Goal: Transaction & Acquisition: Purchase product/service

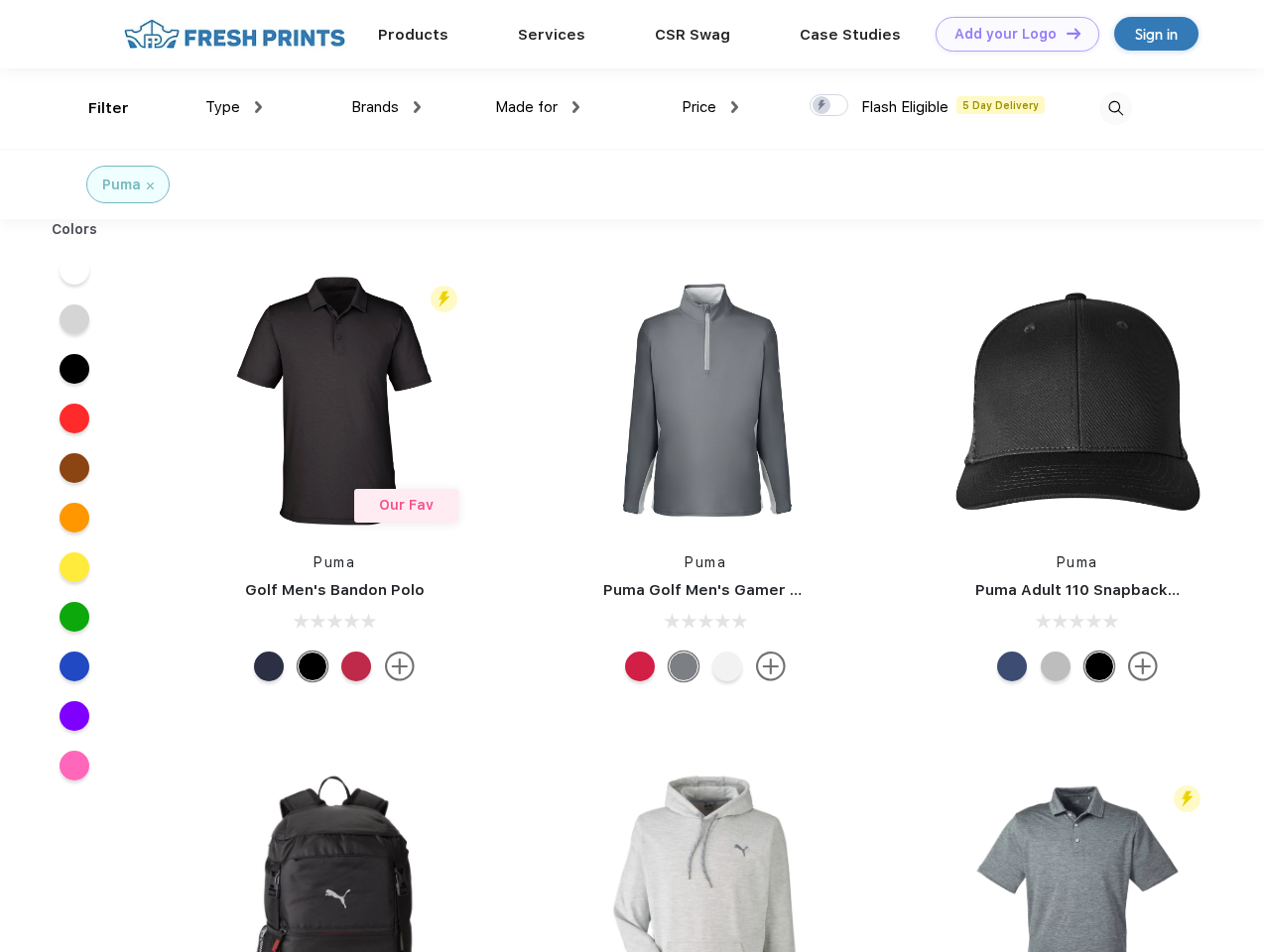
scroll to position [1, 0]
click at [1010, 34] on link "Add your Logo Design Tool" at bounding box center [1017, 34] width 163 height 35
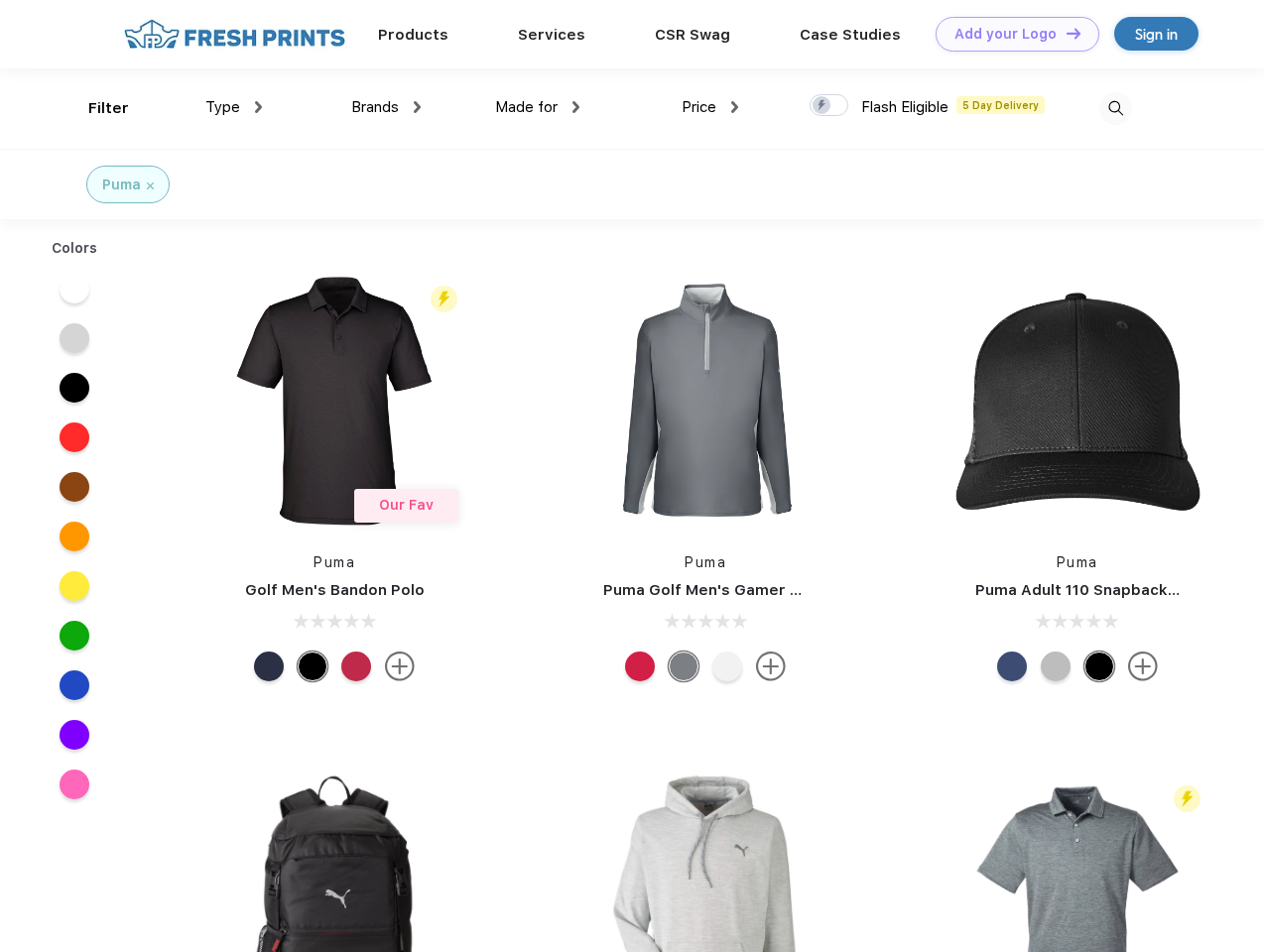
click at [0, 0] on div "Design Tool" at bounding box center [0, 0] width 0 height 0
click at [1065, 33] on link "Add your Logo Design Tool" at bounding box center [1017, 34] width 163 height 35
click at [96, 108] on div "Filter" at bounding box center [109, 109] width 41 height 23
click at [234, 107] on span "Type" at bounding box center [222, 108] width 35 height 18
click at [386, 107] on span "Brands" at bounding box center [375, 108] width 48 height 18
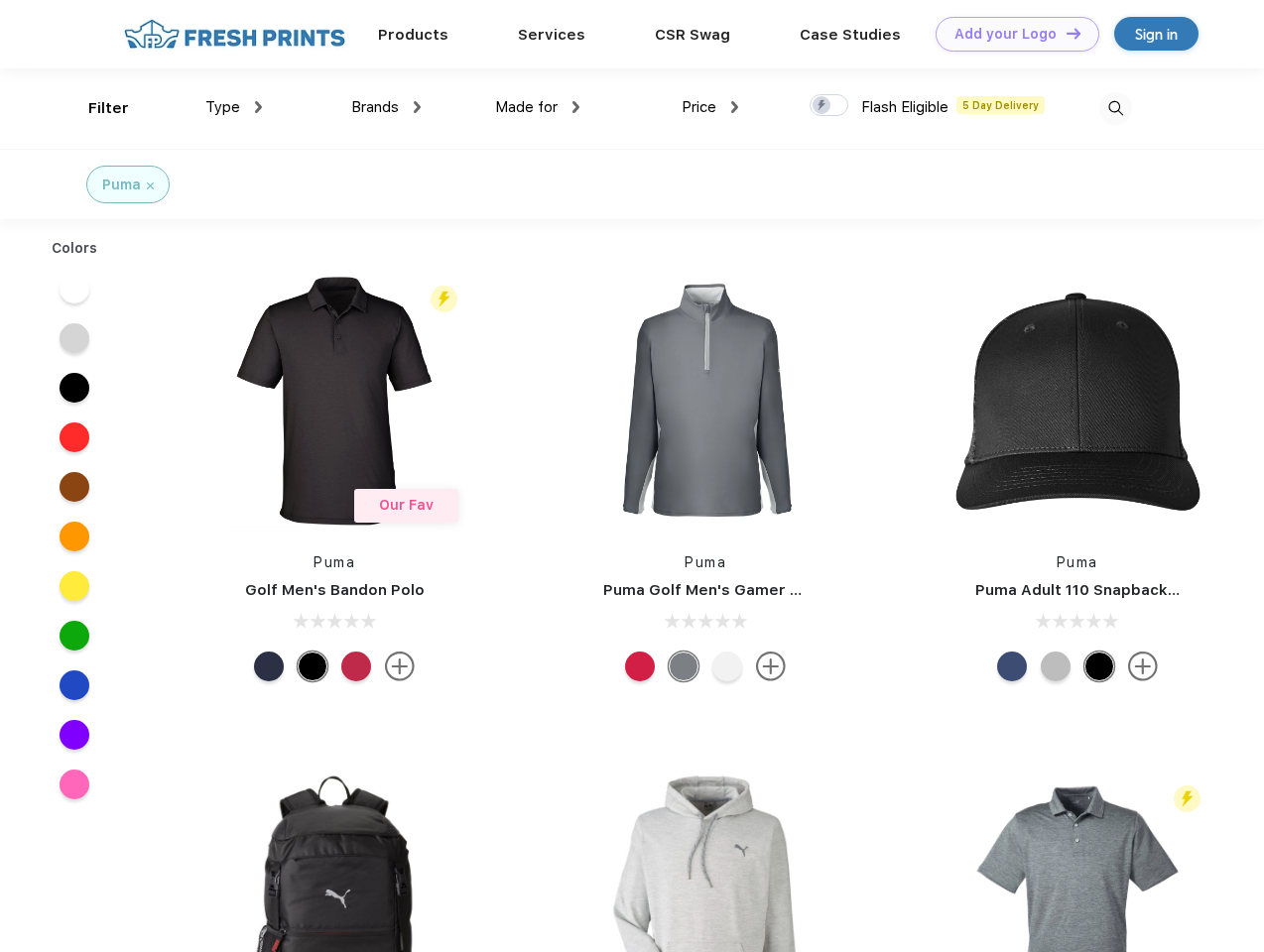
click at [537, 107] on span "Made for" at bounding box center [526, 108] width 63 height 18
click at [711, 107] on span "Price" at bounding box center [699, 108] width 35 height 18
click at [829, 106] on div at bounding box center [828, 106] width 39 height 22
click at [822, 106] on input "checkbox" at bounding box center [815, 100] width 13 height 13
click at [1115, 108] on img at bounding box center [1115, 109] width 33 height 33
